Goal: Task Accomplishment & Management: Complete application form

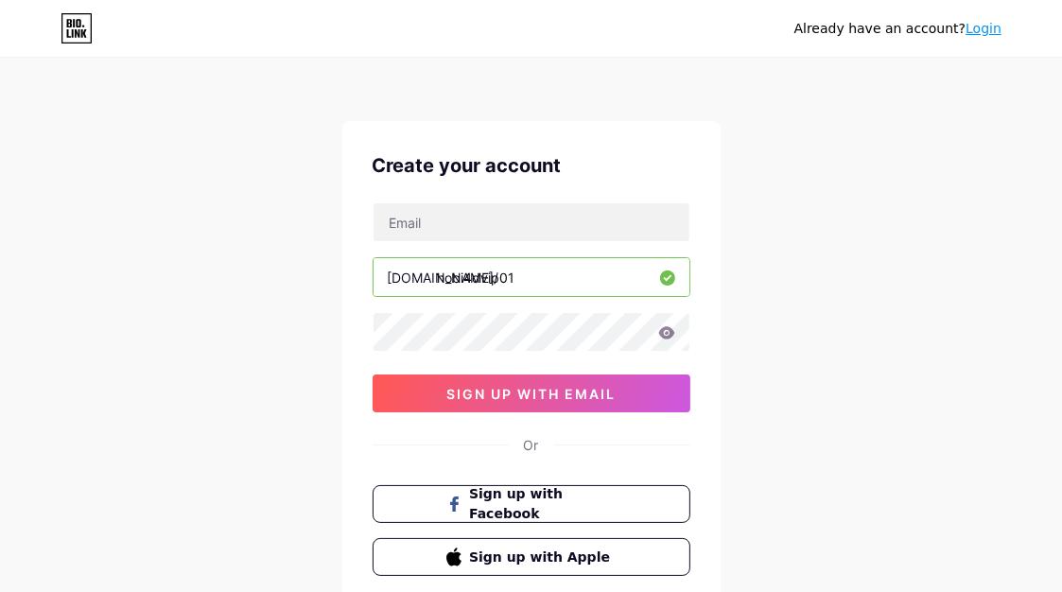
click at [259, 265] on div "Already have an account? Login Create your account bio.link/ hobi4dvip01 0cAFcW…" at bounding box center [531, 361] width 1062 height 723
click at [205, 32] on div "Already have an account? Login" at bounding box center [531, 28] width 1062 height 30
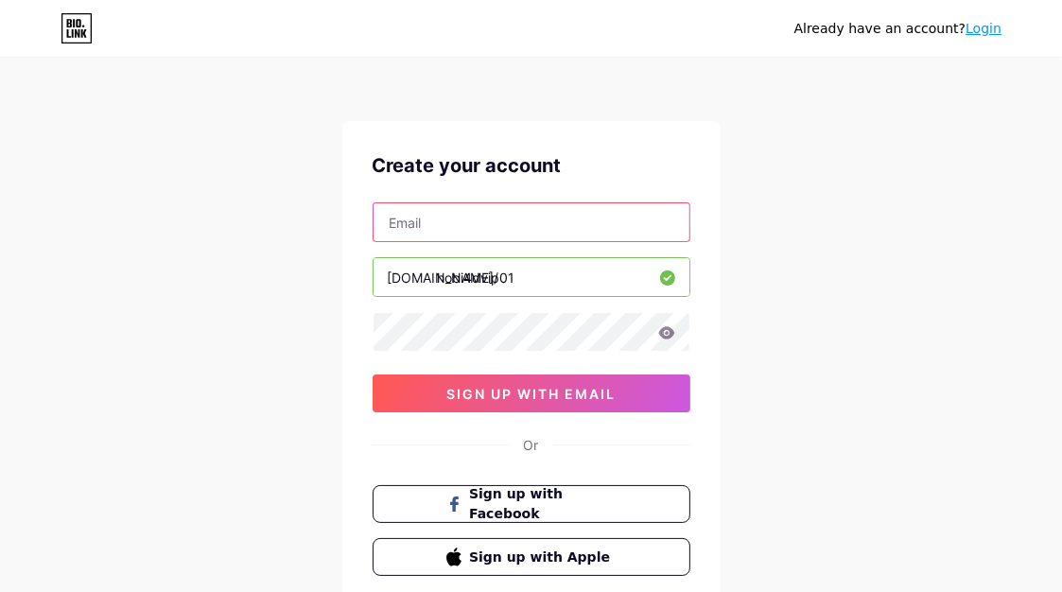
click at [446, 218] on input "text" at bounding box center [531, 222] width 316 height 38
paste input "hobida035@gmail.com"
type input "hobida035@gmail.com"
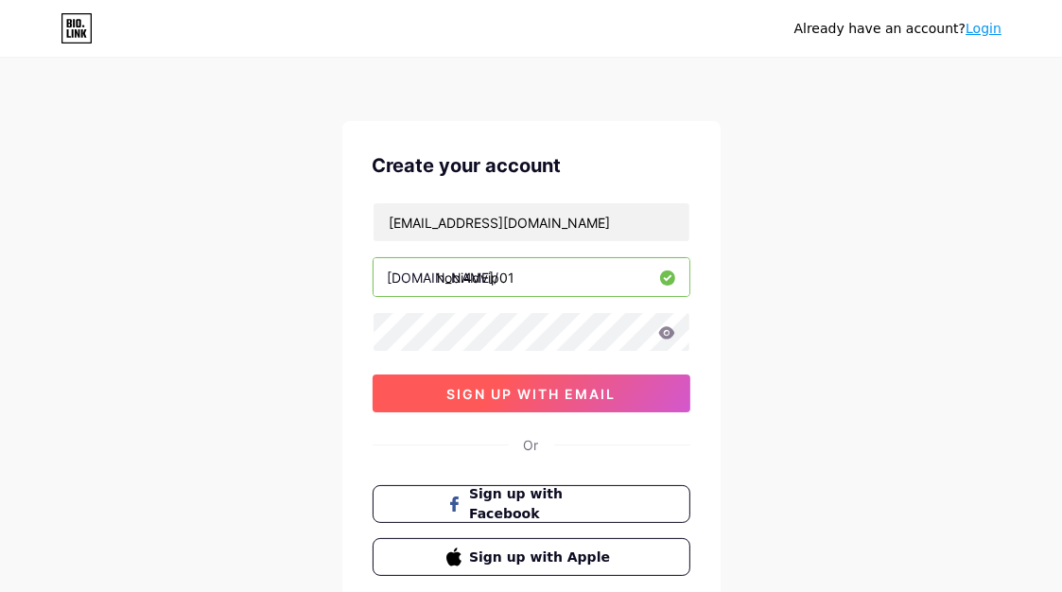
click at [531, 387] on span "sign up with email" at bounding box center [530, 394] width 169 height 16
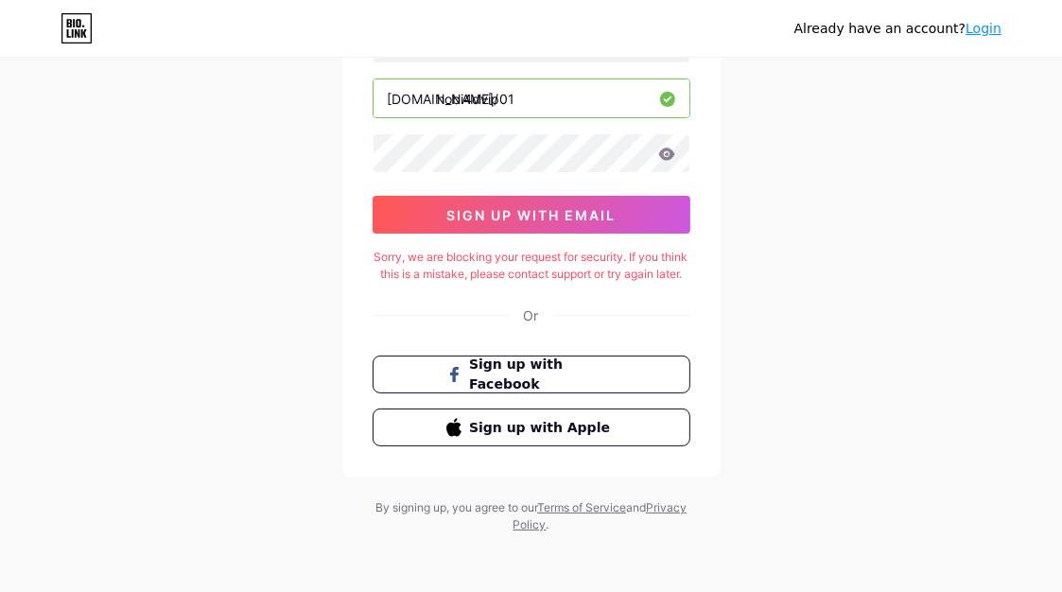
scroll to position [197, 0]
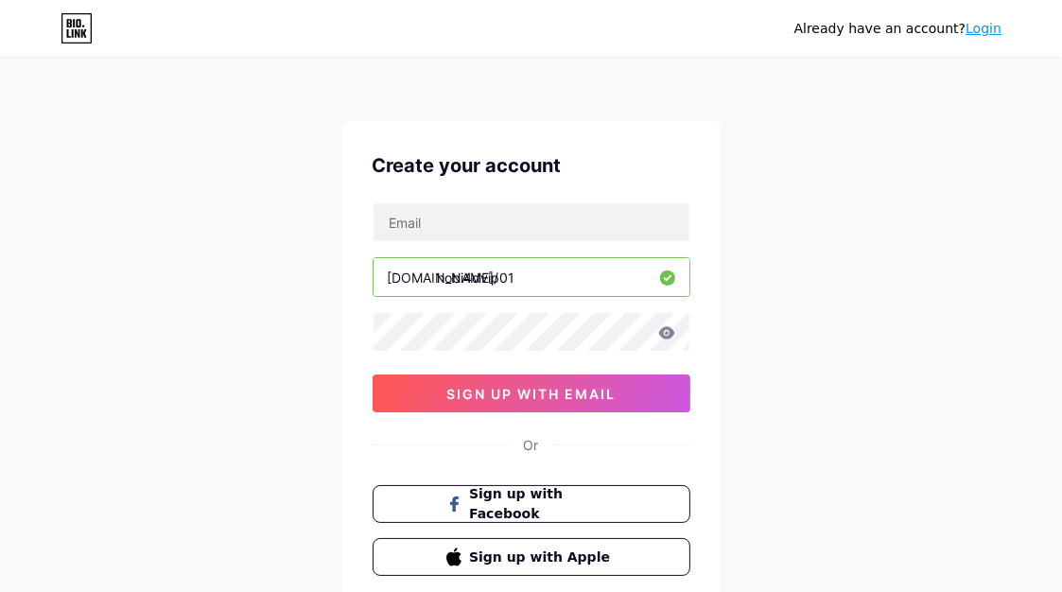
click at [77, 20] on icon at bounding box center [78, 23] width 5 height 9
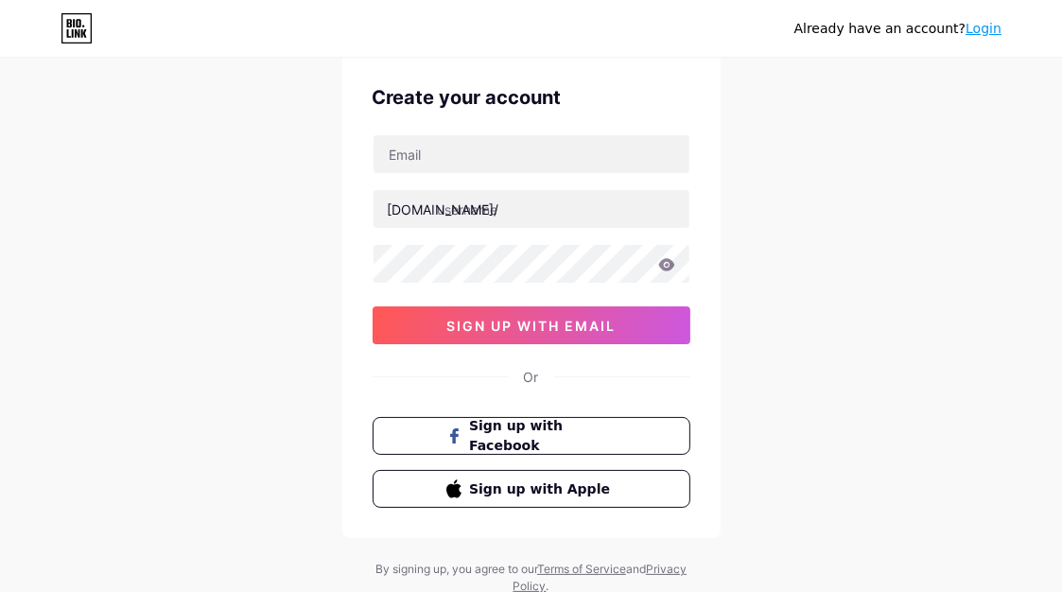
scroll to position [36, 0]
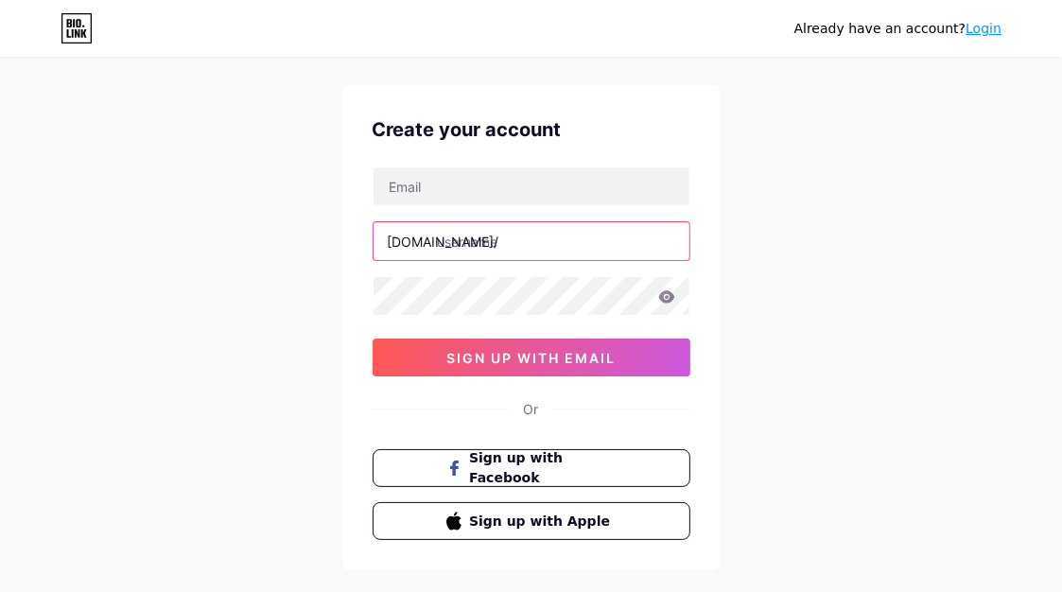
click at [488, 243] on input "text" at bounding box center [531, 241] width 316 height 38
type input "hobi4don"
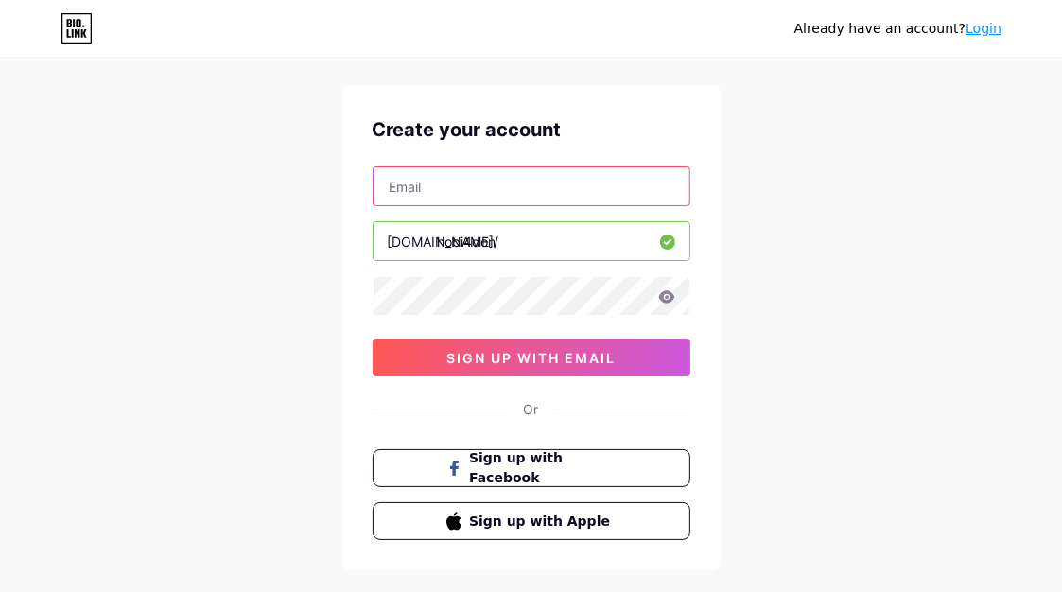
click at [477, 177] on input "text" at bounding box center [531, 186] width 316 height 38
paste input "[EMAIL_ADDRESS][DOMAIN_NAME]"
type input "[EMAIL_ADDRESS][DOMAIN_NAME]"
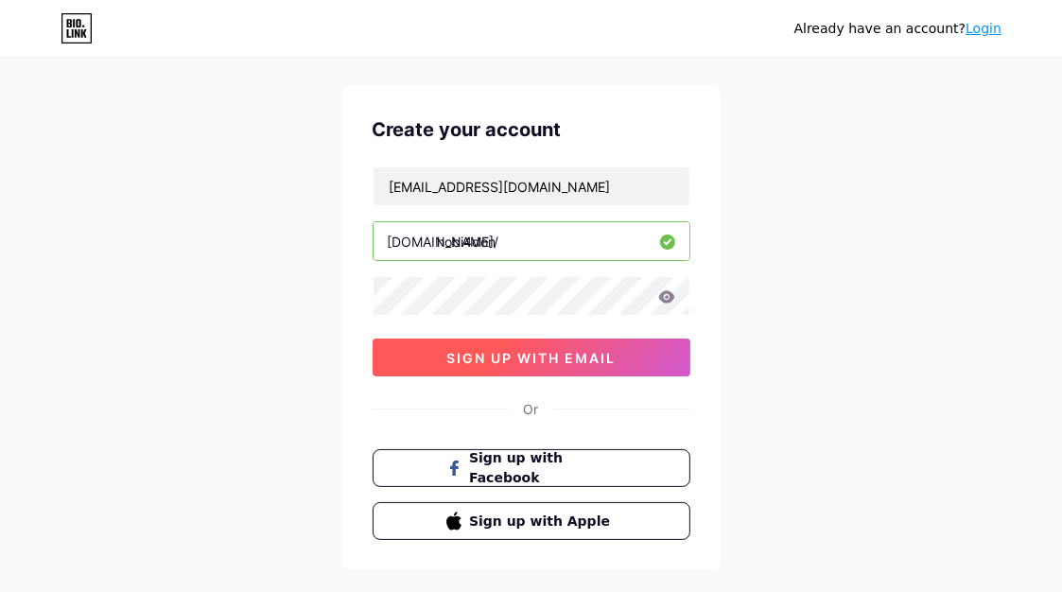
click at [560, 356] on span "sign up with email" at bounding box center [530, 358] width 169 height 16
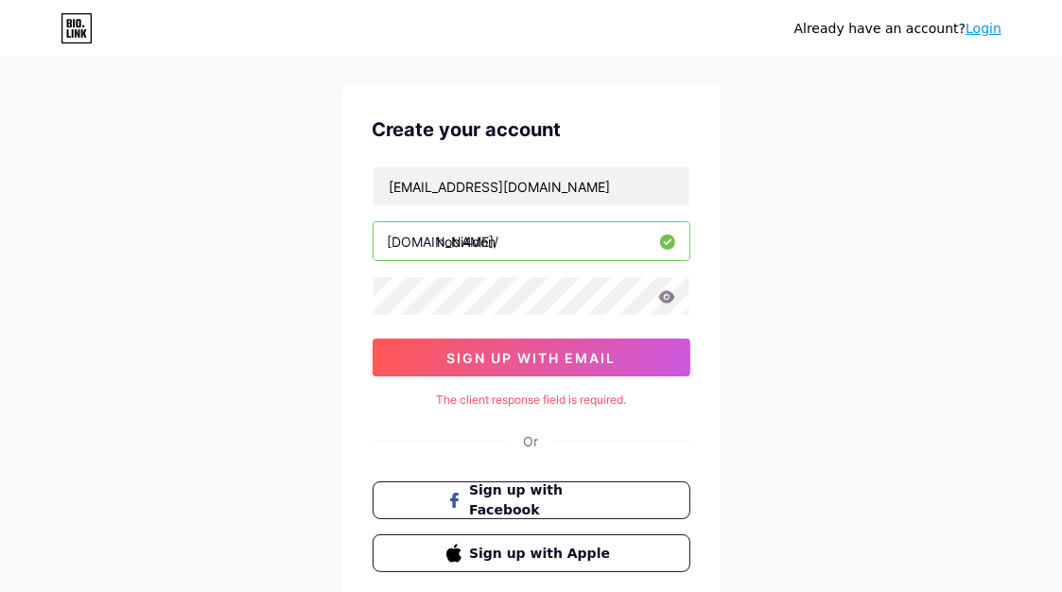
drag, startPoint x: 268, startPoint y: 291, endPoint x: 350, endPoint y: 299, distance: 82.6
click at [268, 291] on div "Already have an account? Login Create your account [EMAIL_ADDRESS][DOMAIN_NAME]…" at bounding box center [531, 341] width 1062 height 755
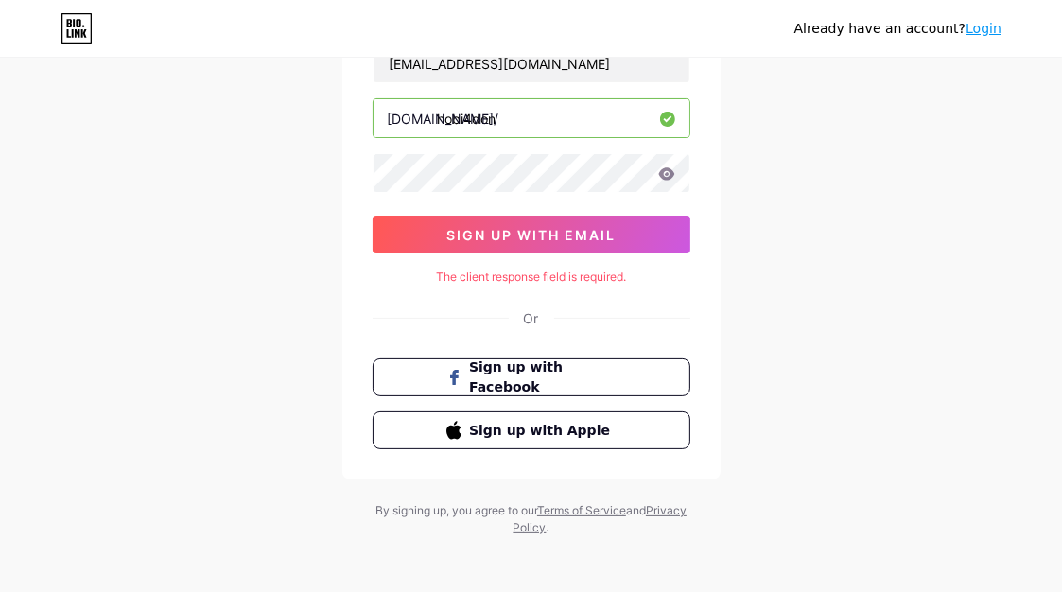
scroll to position [163, 0]
